Goal: Information Seeking & Learning: Learn about a topic

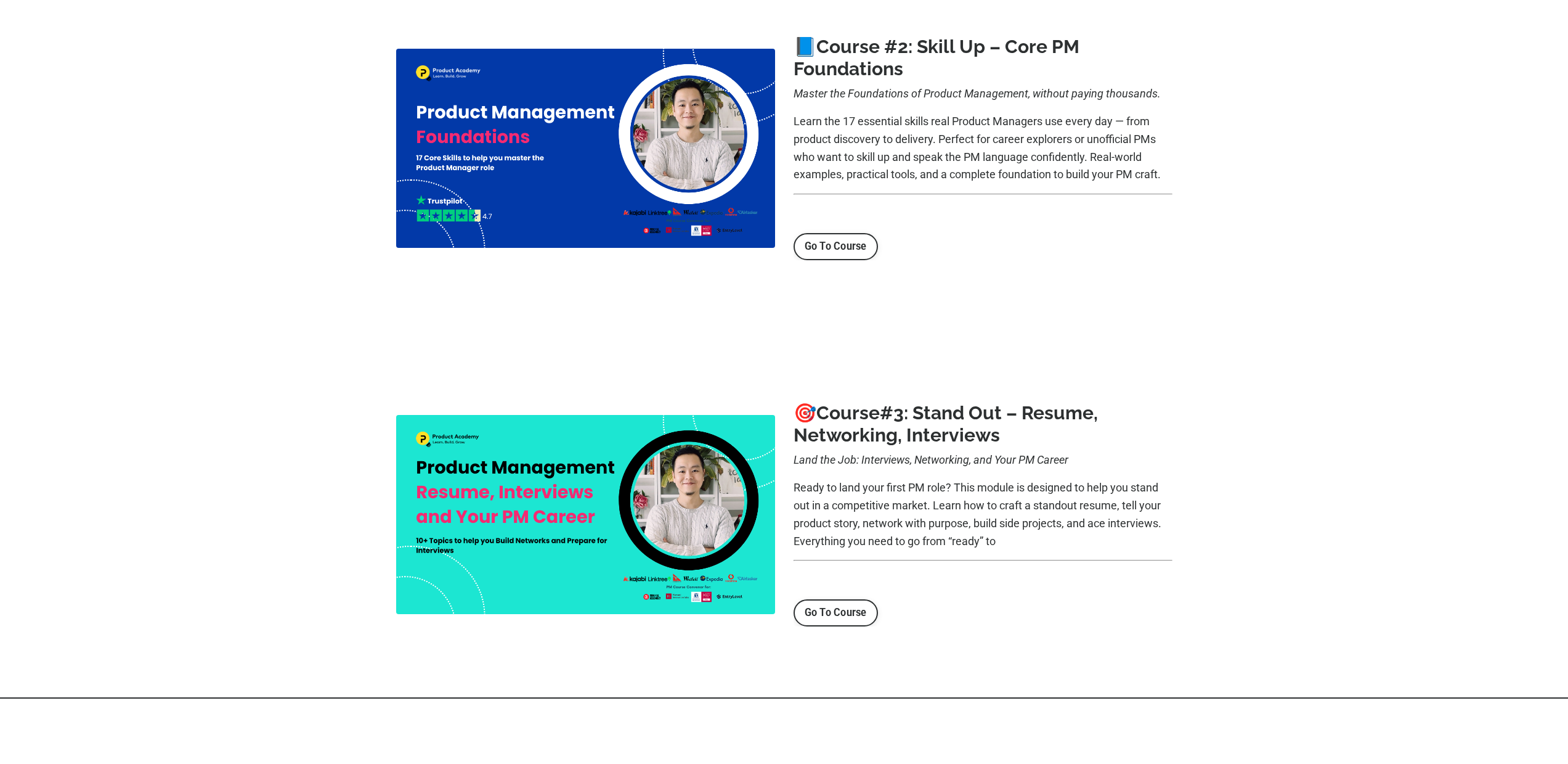
scroll to position [663, 0]
click at [858, 252] on link "Go To Course" at bounding box center [835, 246] width 84 height 27
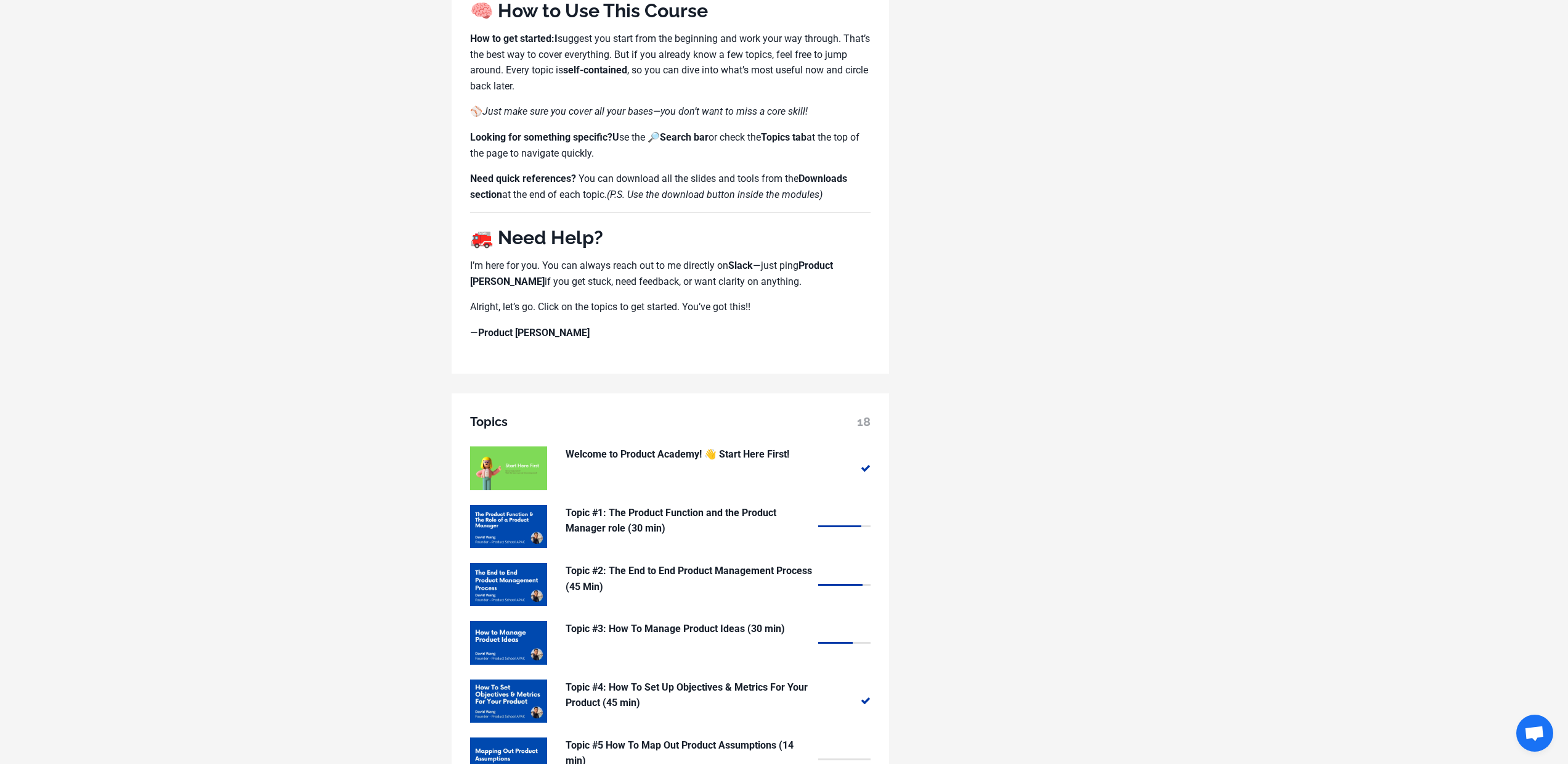
scroll to position [1005, 0]
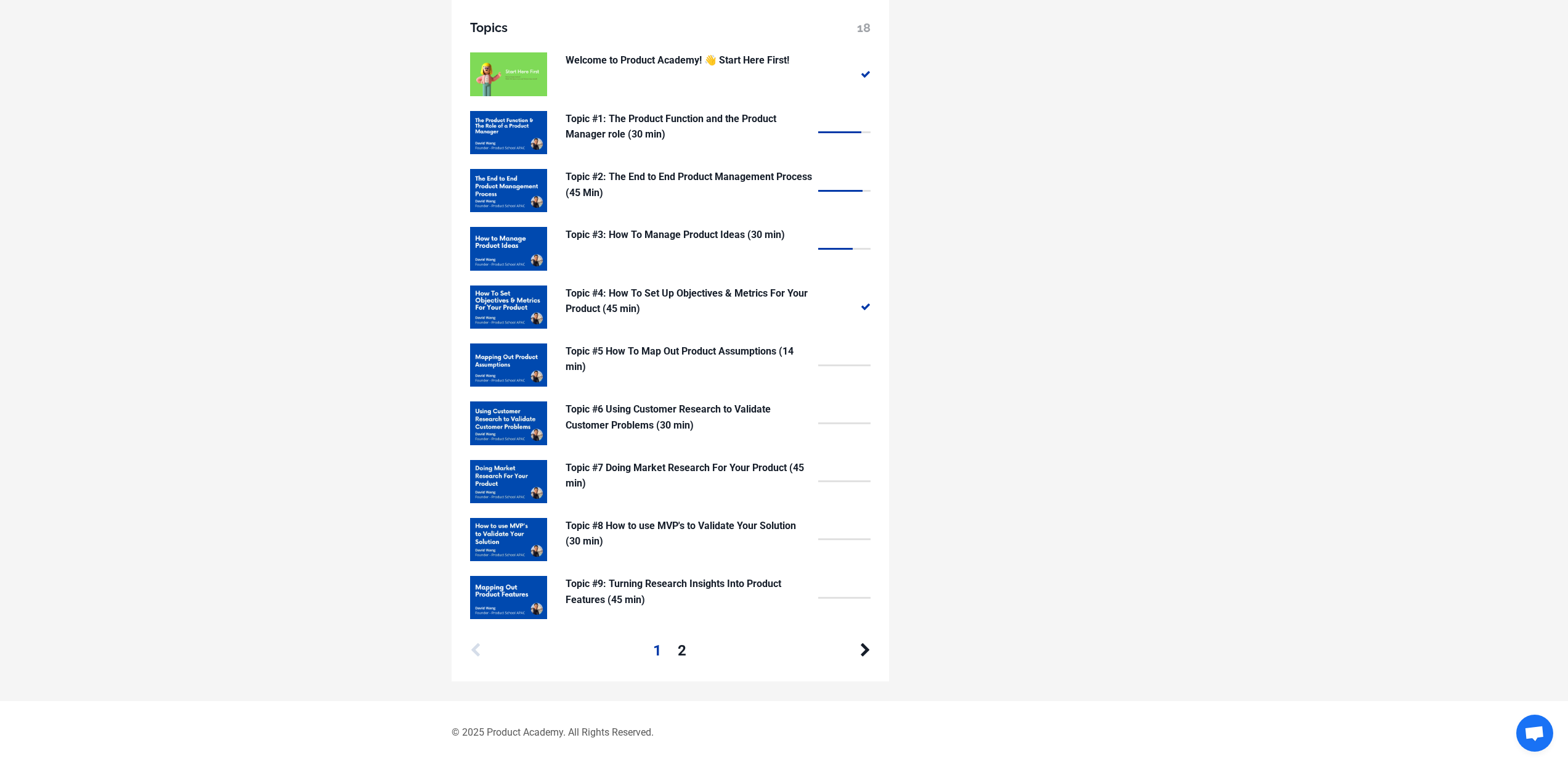
click at [854, 654] on div at bounding box center [838, 650] width 63 height 23
click at [868, 657] on icon at bounding box center [865, 650] width 11 height 15
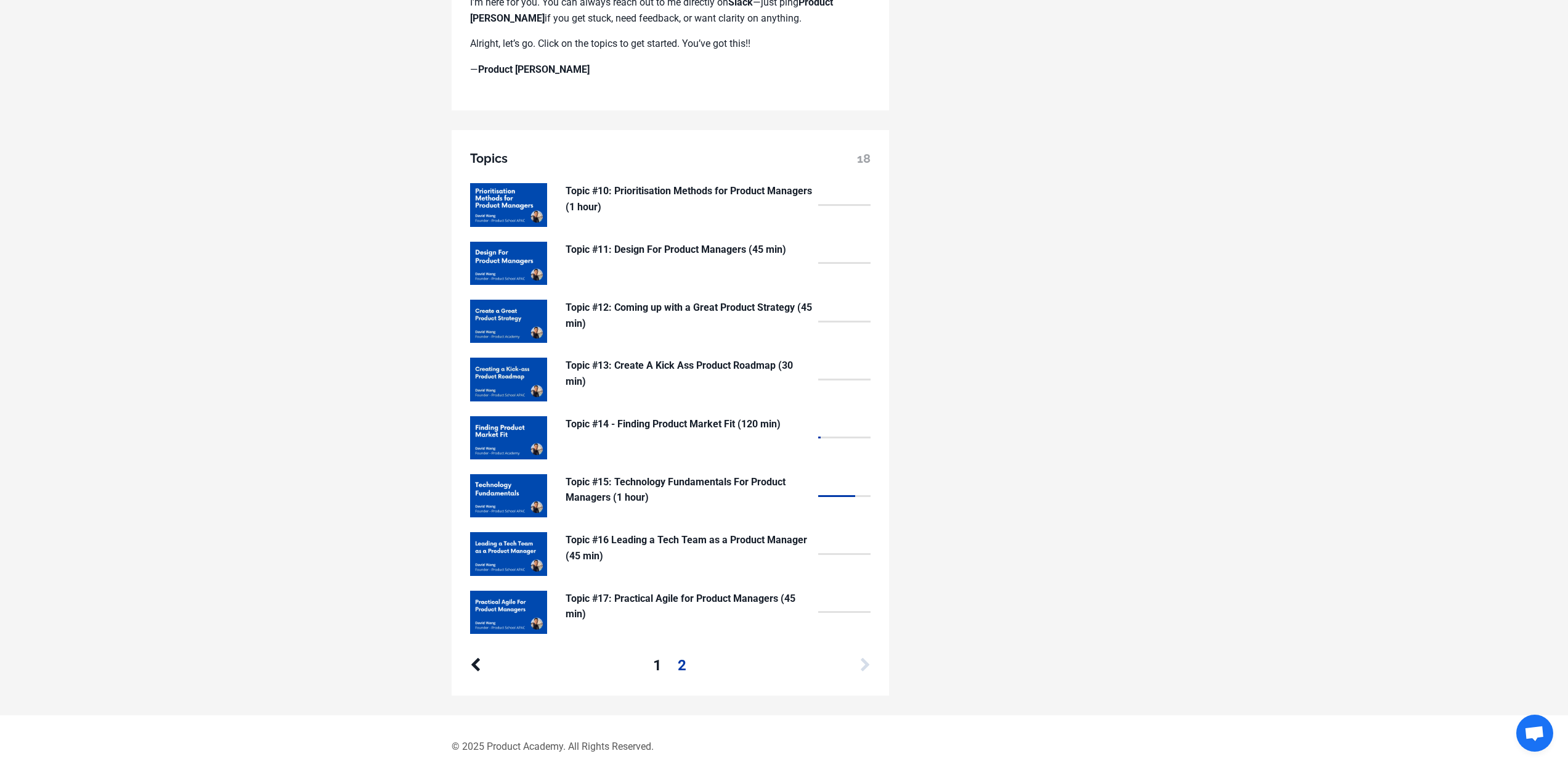
scroll to position [889, 0]
